Goal: Task Accomplishment & Management: Complete application form

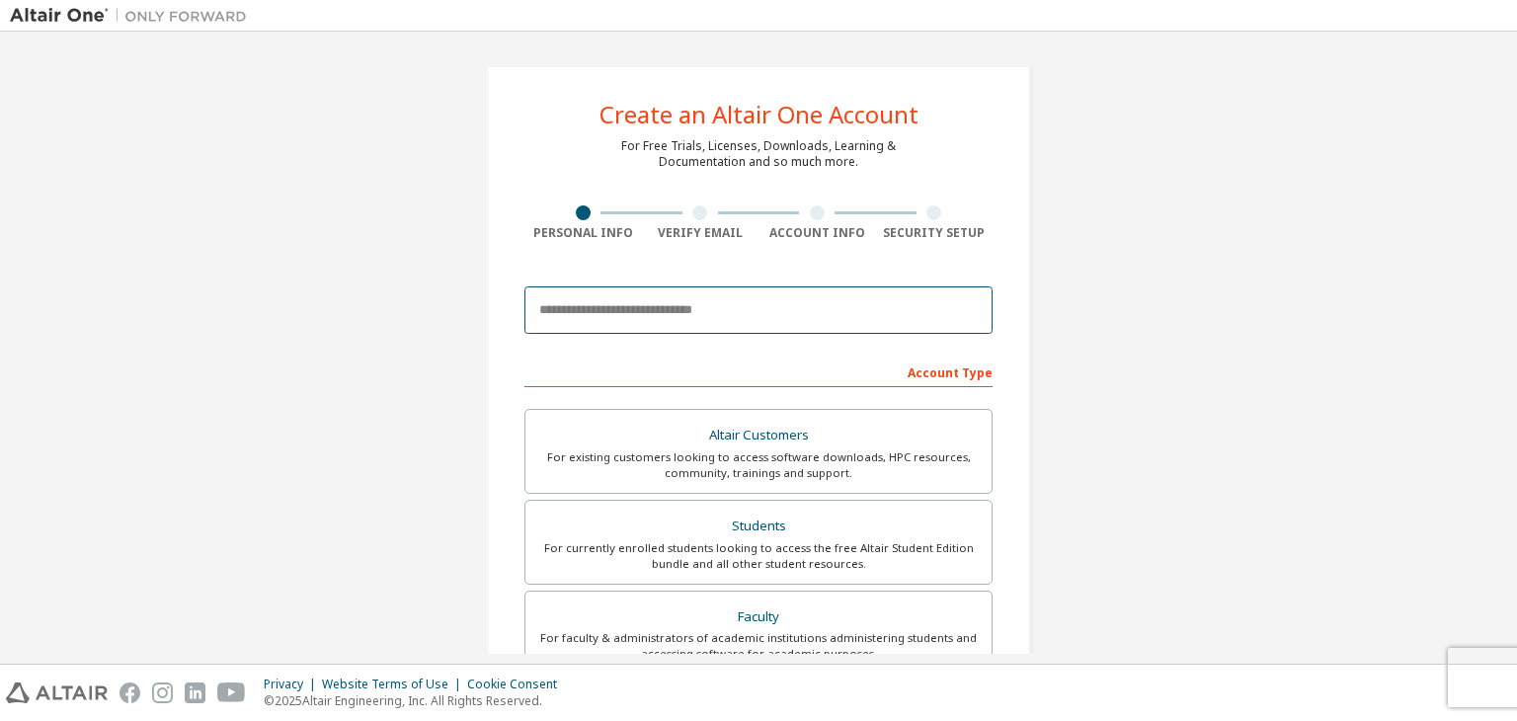
click at [727, 316] on input "email" at bounding box center [759, 310] width 468 height 47
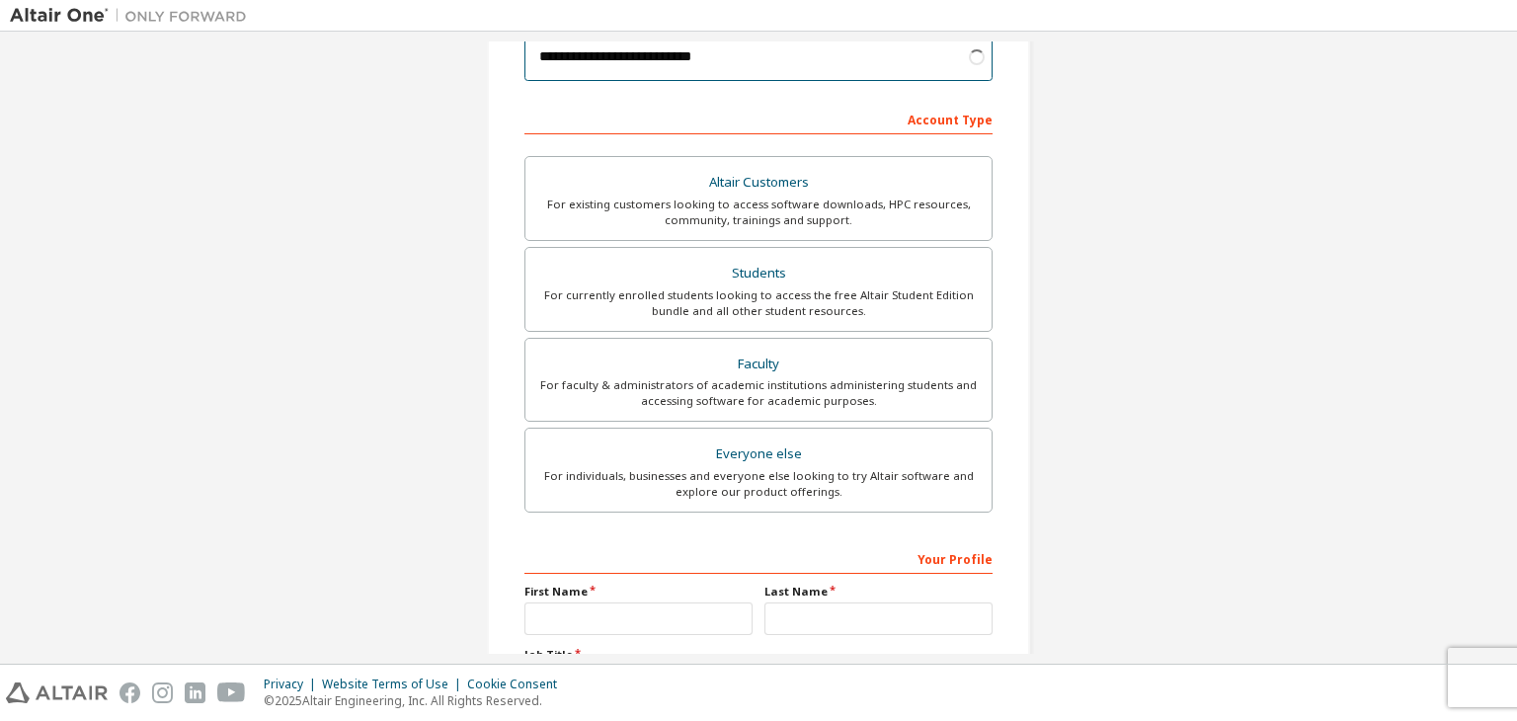
scroll to position [257, 0]
type input "**********"
click at [828, 291] on div "For currently enrolled students looking to access the free Altair Student Editi…" at bounding box center [758, 300] width 443 height 32
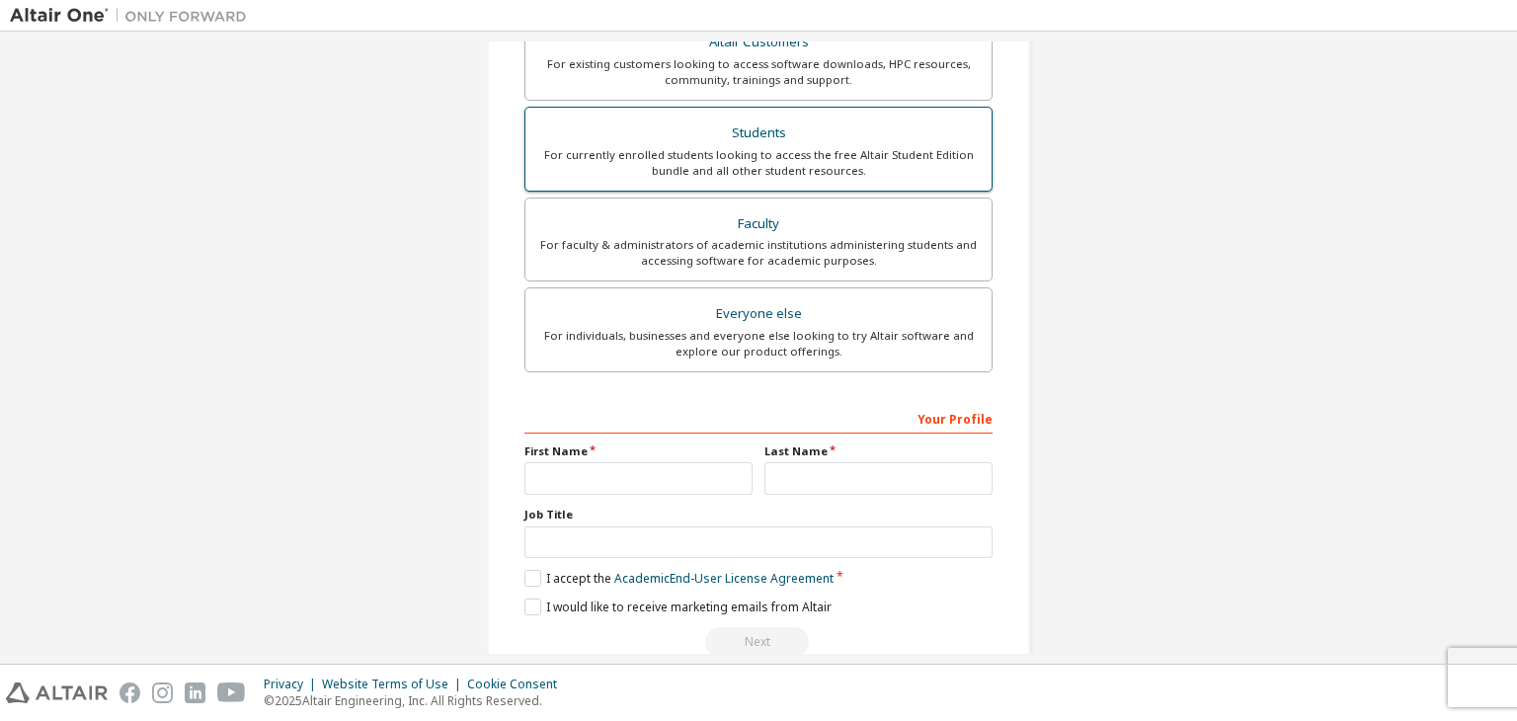
scroll to position [430, 0]
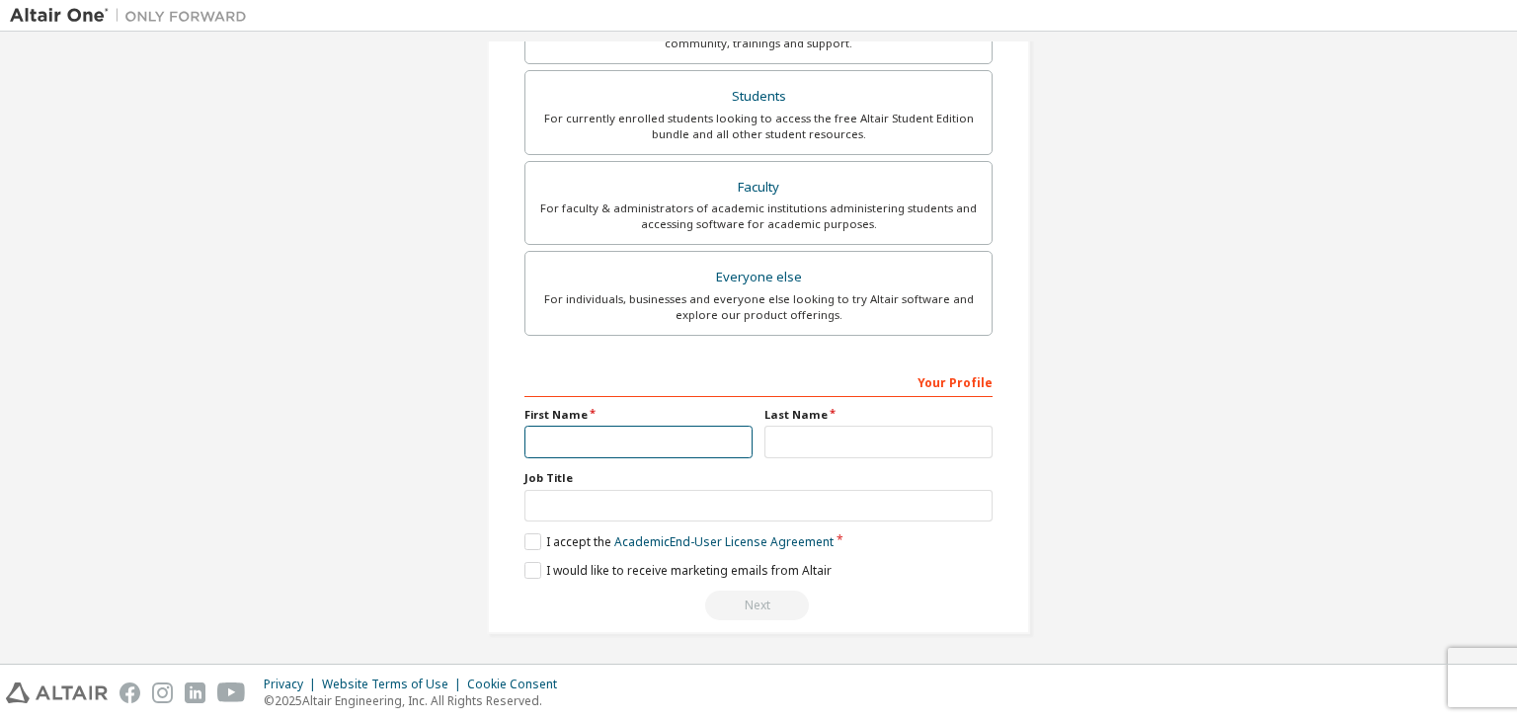
click at [665, 440] on input "text" at bounding box center [639, 442] width 228 height 33
type input "********"
click at [846, 437] on input "text" at bounding box center [879, 442] width 228 height 33
type input "*"
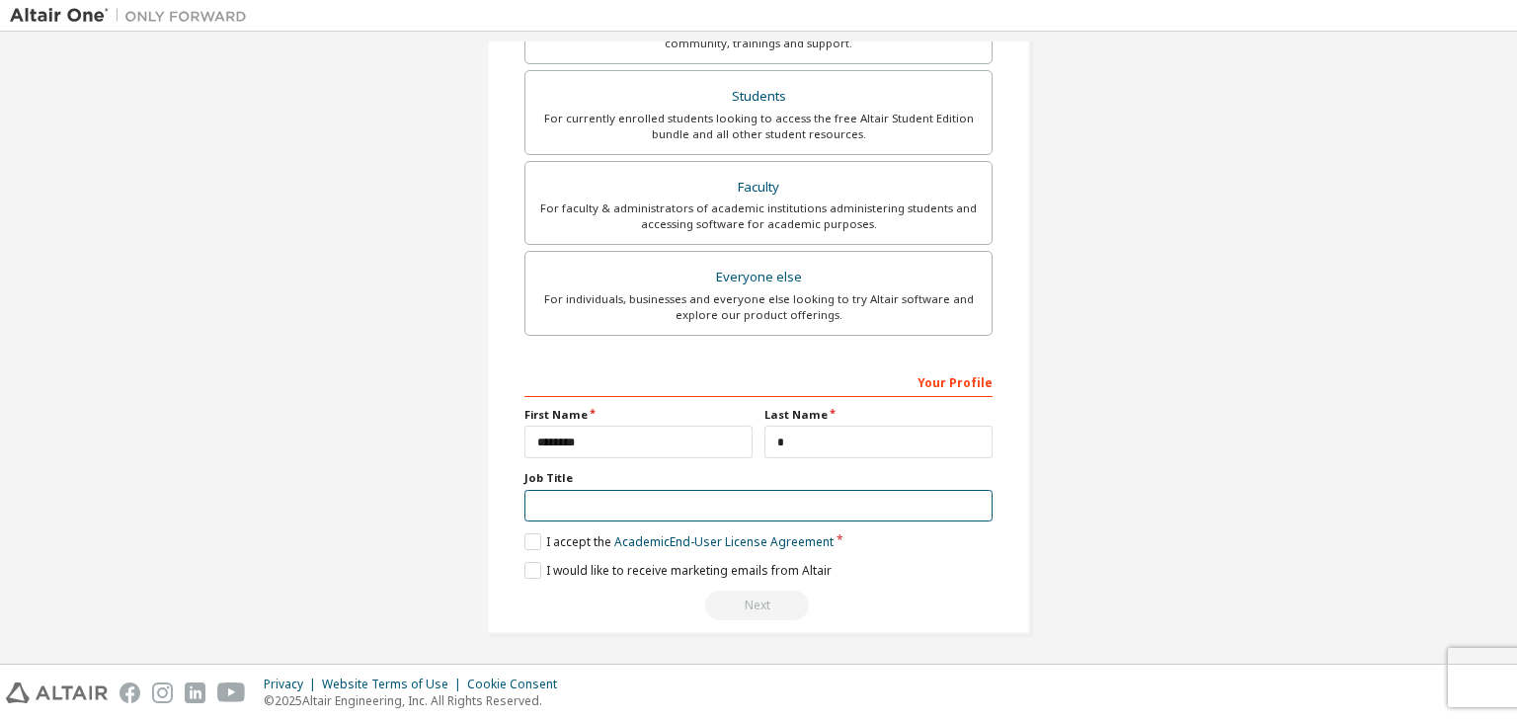
click at [771, 499] on input "text" at bounding box center [759, 506] width 468 height 33
click at [529, 538] on label "I accept the Academic End-User License Agreement" at bounding box center [679, 541] width 309 height 17
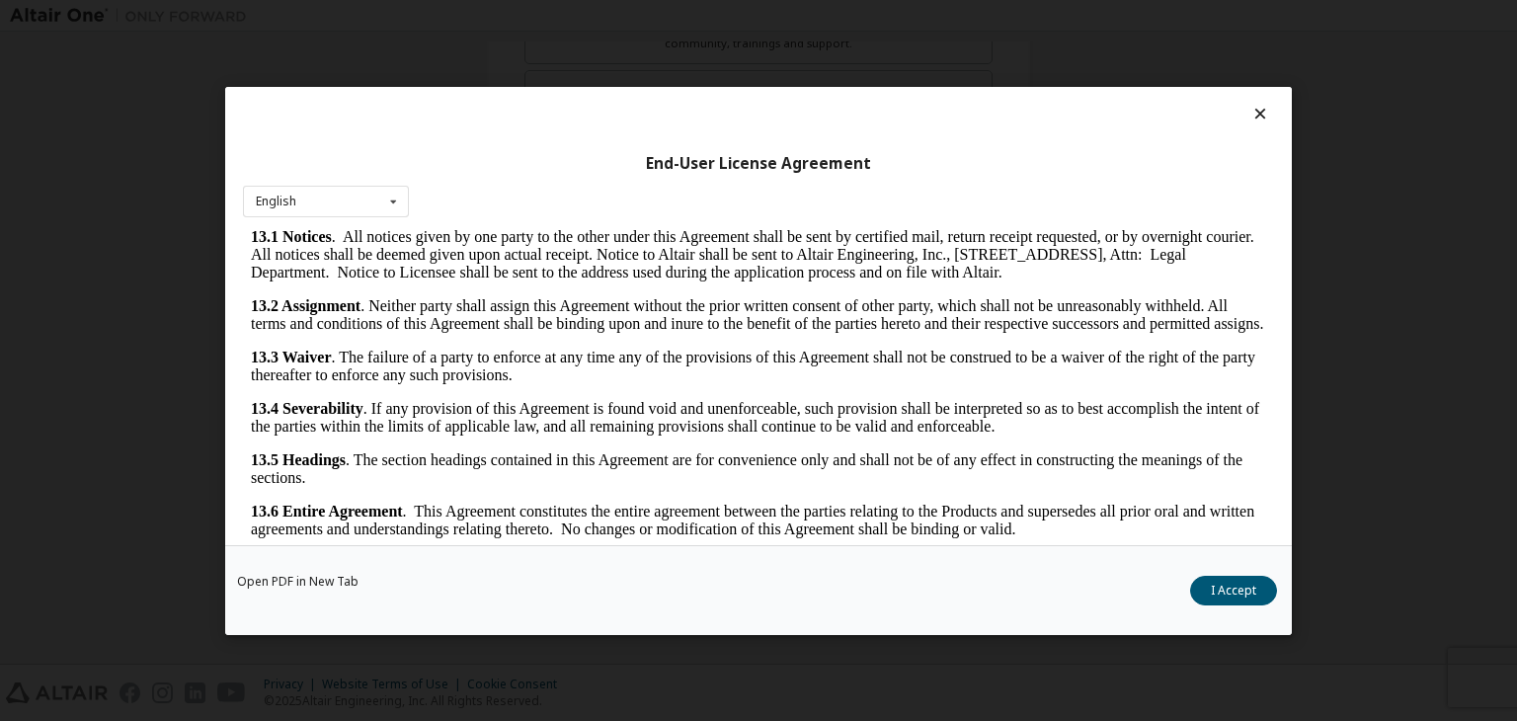
scroll to position [3301, 0]
click at [1268, 592] on button "I Accept" at bounding box center [1233, 591] width 87 height 30
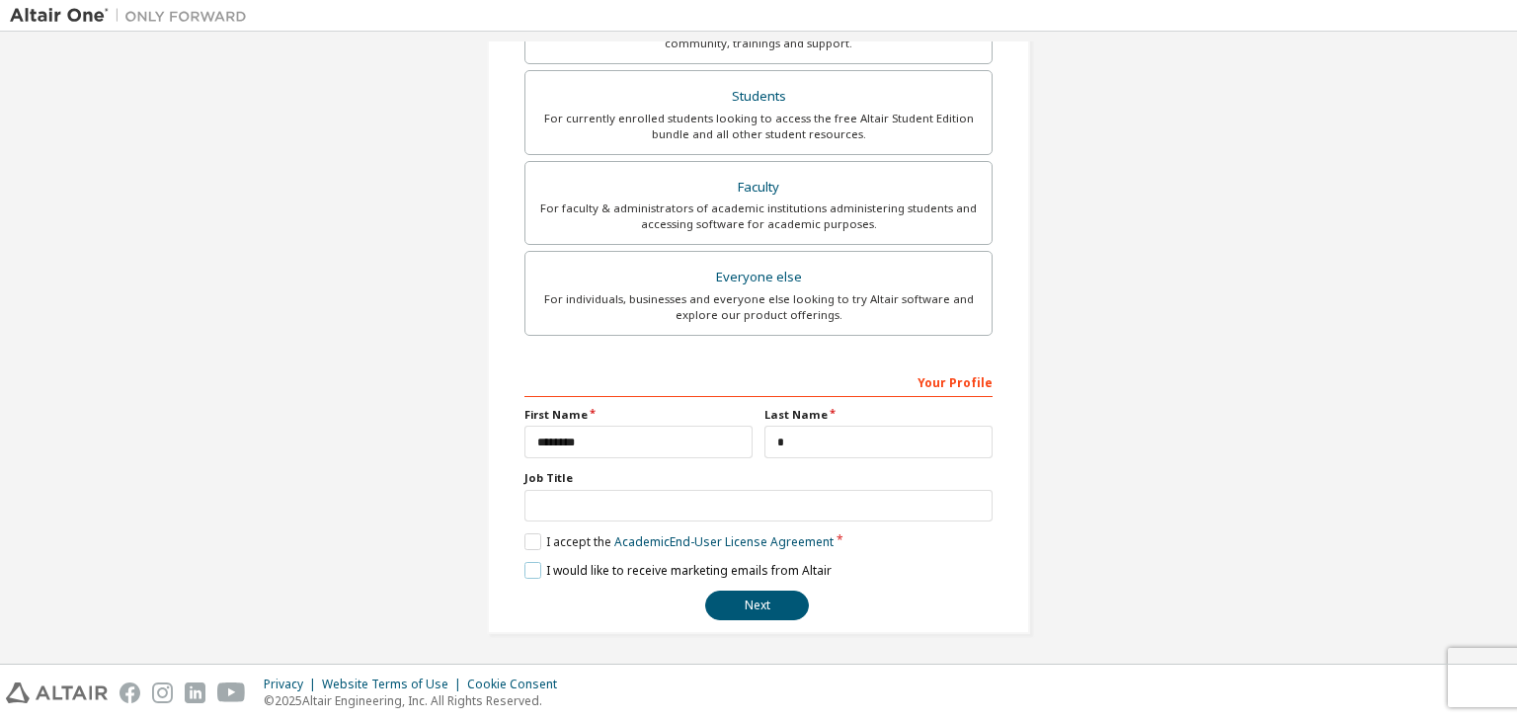
click at [535, 572] on label "I would like to receive marketing emails from Altair" at bounding box center [678, 570] width 307 height 17
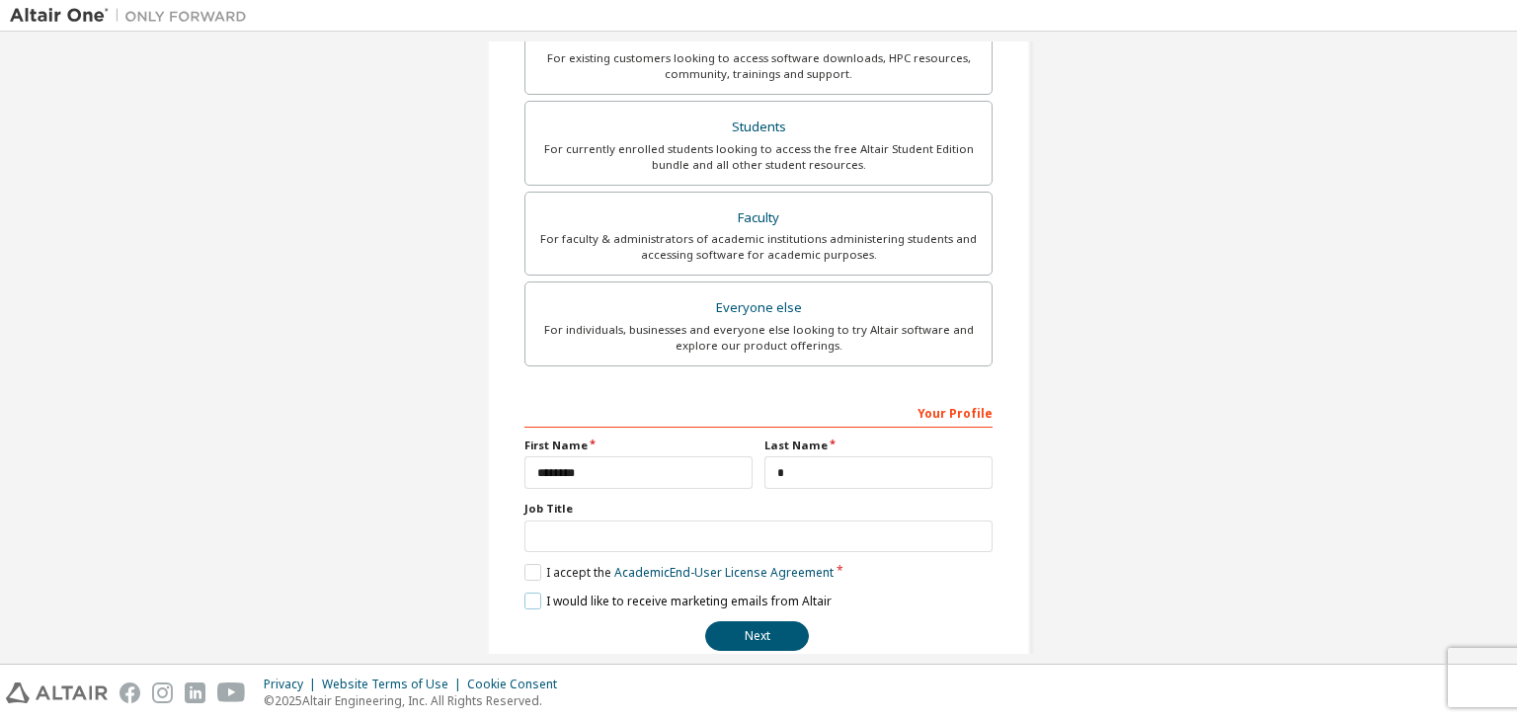
scroll to position [401, 0]
click at [749, 619] on button "Next" at bounding box center [757, 634] width 104 height 30
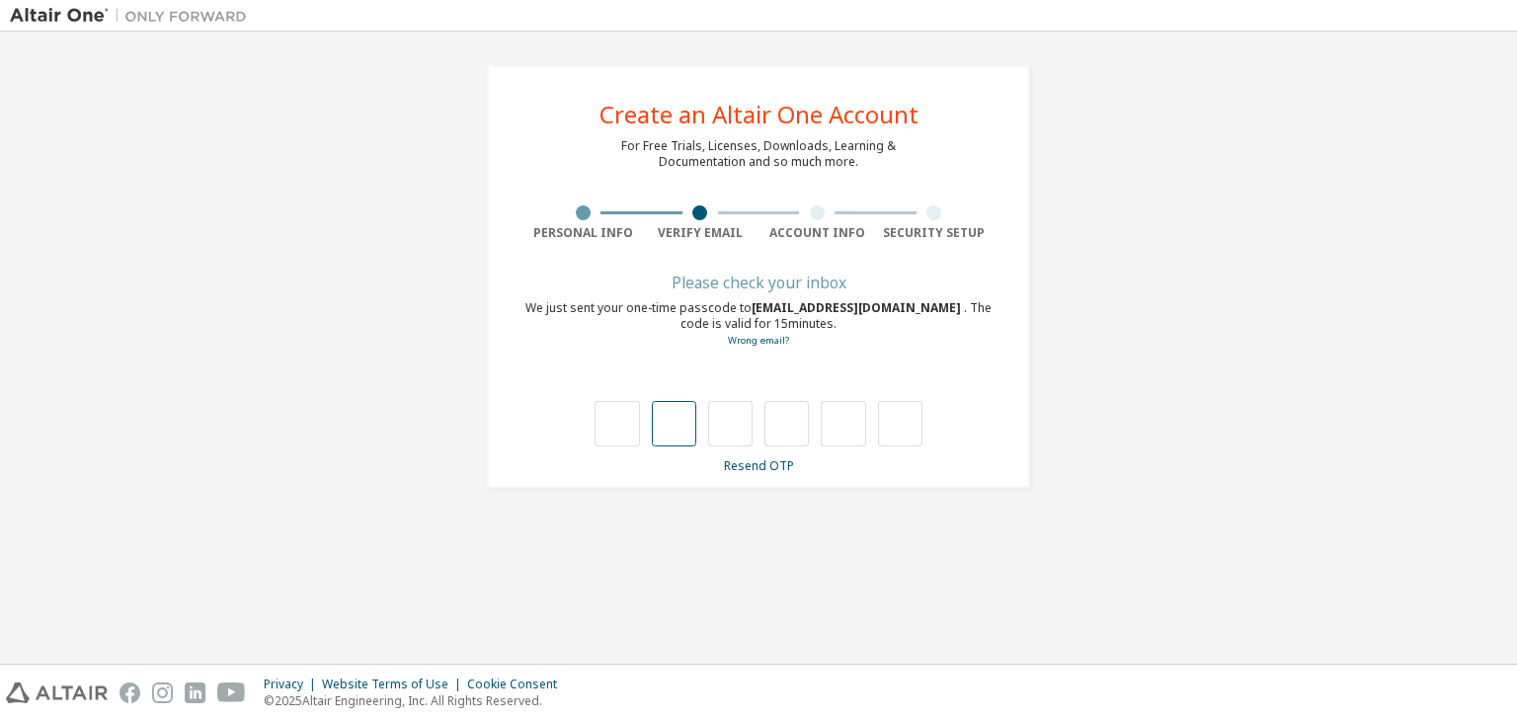
type input "*"
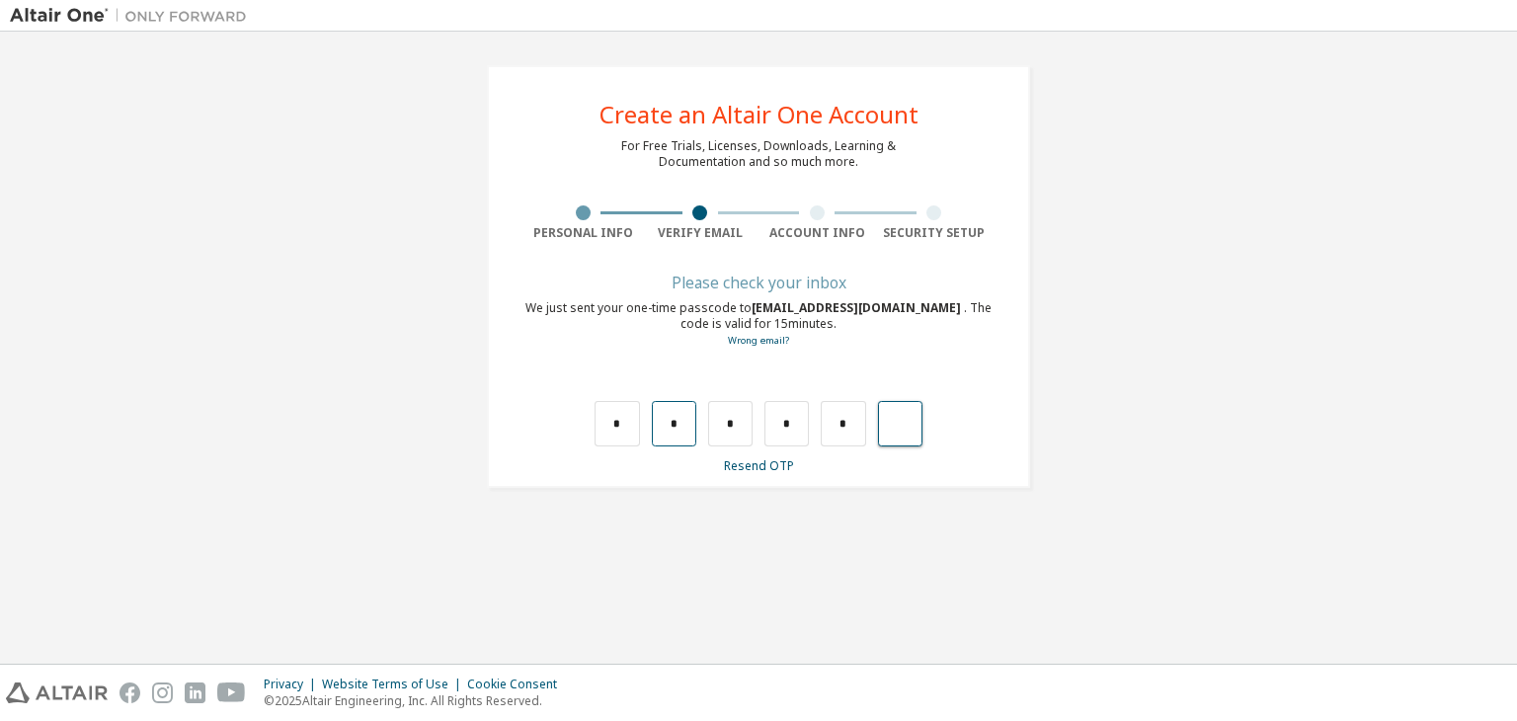
type input "*"
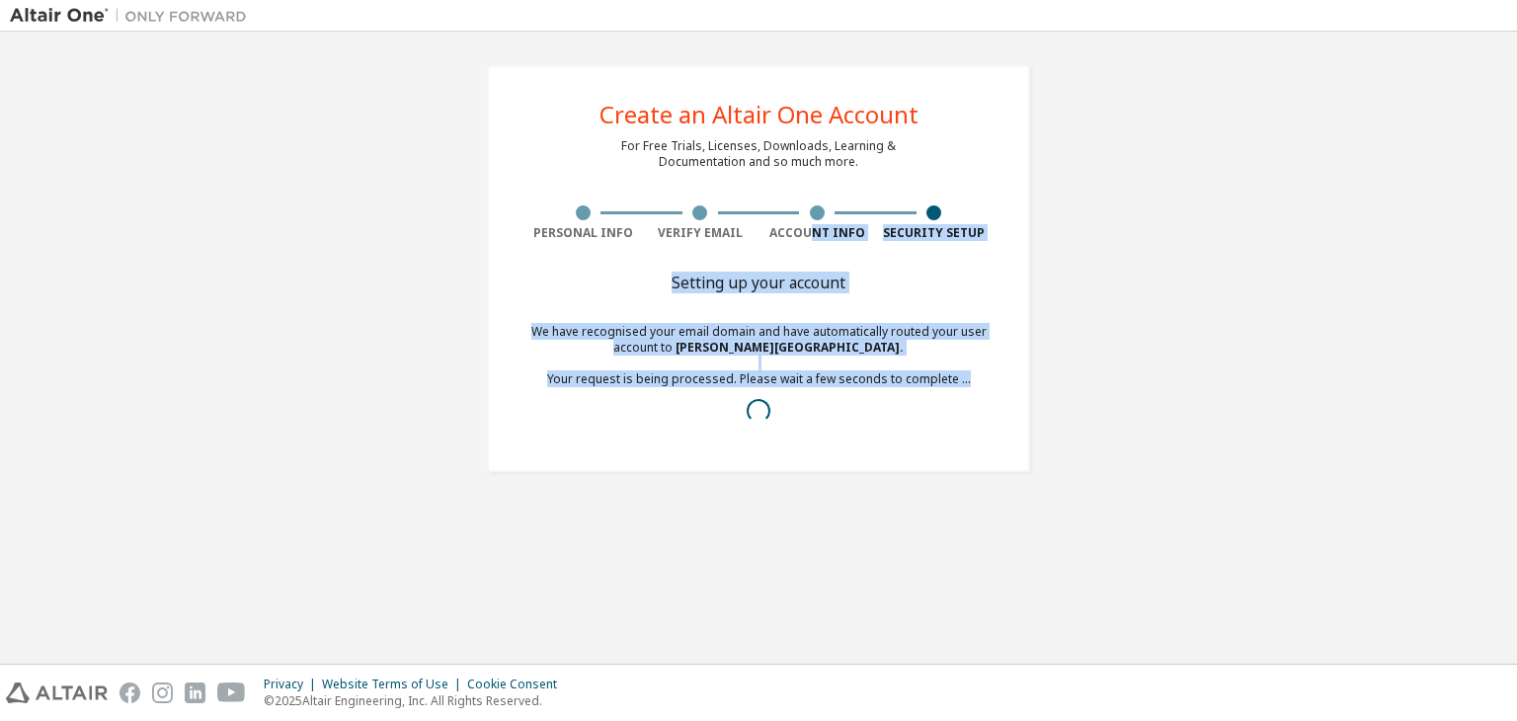
drag, startPoint x: 753, startPoint y: 467, endPoint x: 818, endPoint y: 208, distance: 266.9
click at [818, 208] on div "Create an Altair One Account For Free Trials, Licenses, Downloads, Learning & D…" at bounding box center [758, 268] width 543 height 407
click at [814, 310] on div "Setting up your account We have recognised your email domain and have automatic…" at bounding box center [759, 368] width 468 height 182
